Goal: Information Seeking & Learning: Check status

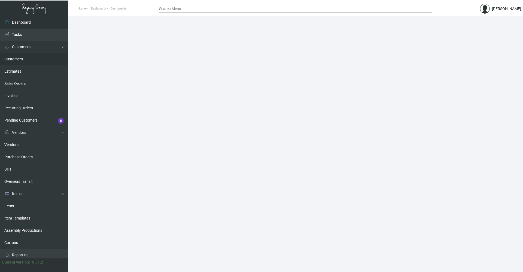
click at [18, 57] on link "Customers" at bounding box center [34, 59] width 68 height 12
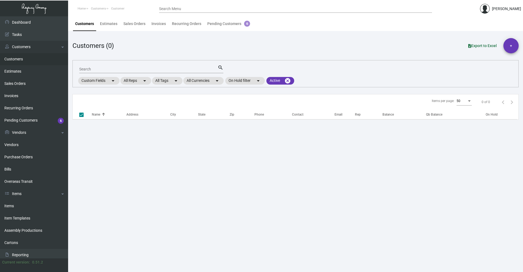
checkbox input "false"
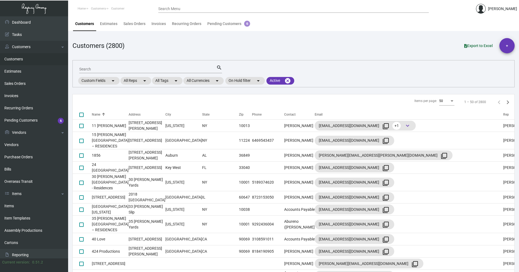
click at [120, 70] on input "Search" at bounding box center [147, 69] width 137 height 4
type input "[PERSON_NAME]"
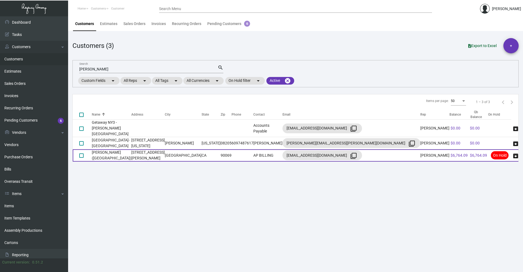
click at [165, 150] on td "[STREET_ADDRESS][PERSON_NAME]" at bounding box center [148, 156] width 34 height 12
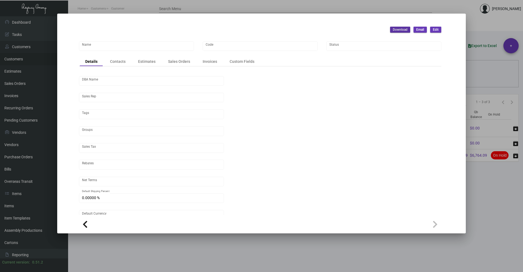
type input "[PERSON_NAME] ([GEOGRAPHIC_DATA])"
type input "SOHOWH"
type input "Little House West Hollywood LLC"
type input "[PERSON_NAME]"
type input "ST CA-[GEOGRAPHIC_DATA]-[GEOGRAPHIC_DATA]"
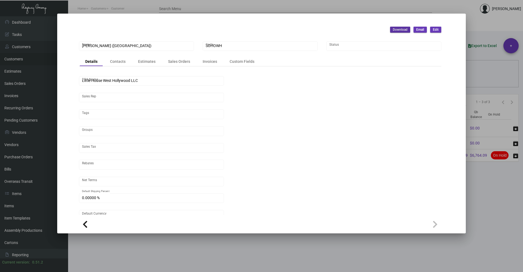
type input "Net 30"
type input "United States Dollar $"
type input "$ 0.00"
checkbox input "true"
click at [209, 65] on div "Invoices" at bounding box center [210, 62] width 14 height 6
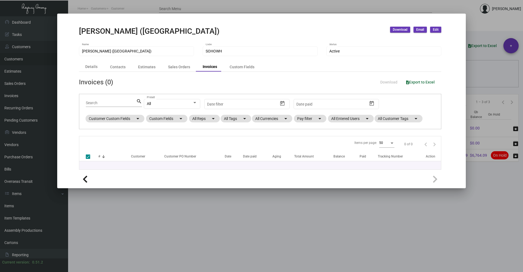
checkbox input "false"
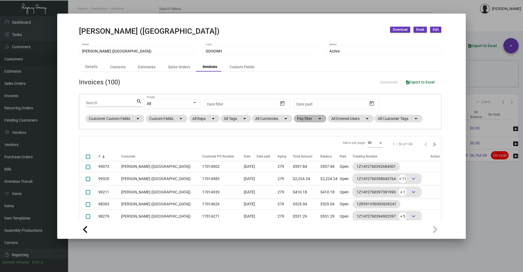
click at [305, 119] on mat-chip "Pay filter arrow_drop_down" at bounding box center [310, 119] width 32 height 8
click at [317, 152] on mat-checkbox "Open" at bounding box center [320, 151] width 41 height 7
click at [308, 151] on span "Open" at bounding box center [310, 151] width 9 height 7
click at [302, 154] on input "Open" at bounding box center [302, 154] width 0 height 0
checkbox input "true"
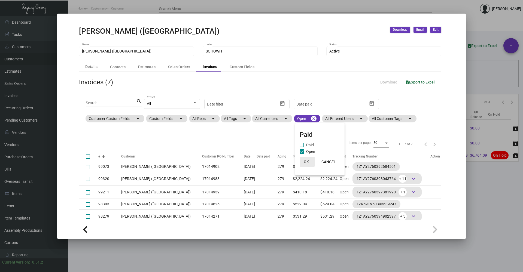
click at [307, 162] on span "OK" at bounding box center [306, 162] width 5 height 4
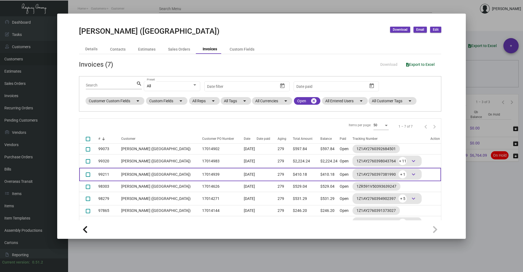
scroll to position [35, 0]
